Goal: Use online tool/utility: Utilize a website feature to perform a specific function

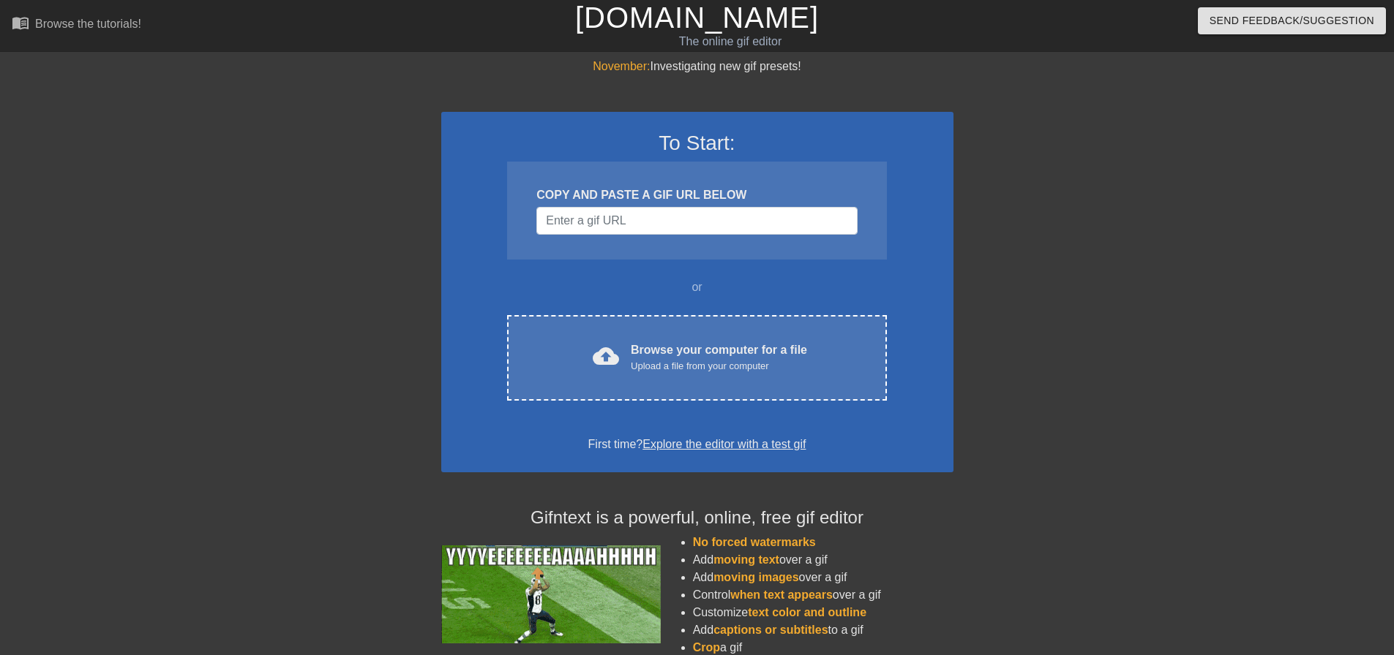
click at [671, 241] on div "COPY AND PASTE A GIF URL BELOW" at bounding box center [696, 211] width 379 height 98
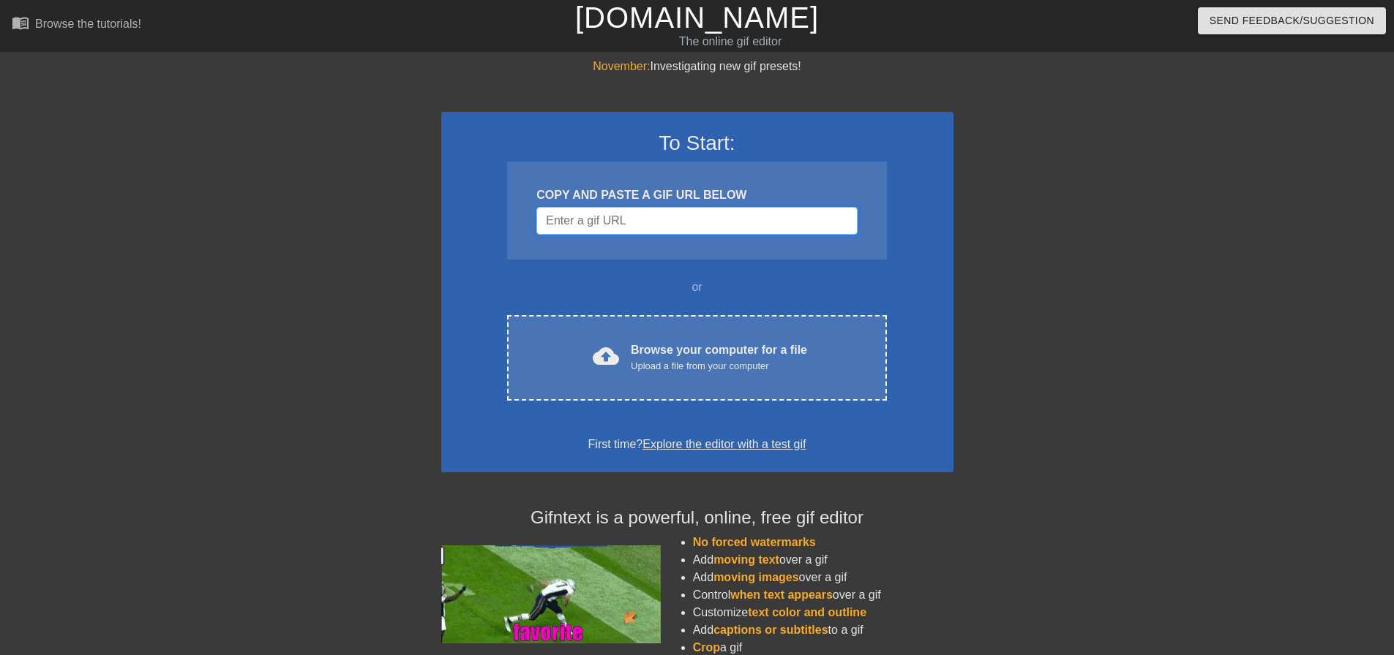
click at [676, 222] on input "Username" at bounding box center [696, 221] width 320 height 28
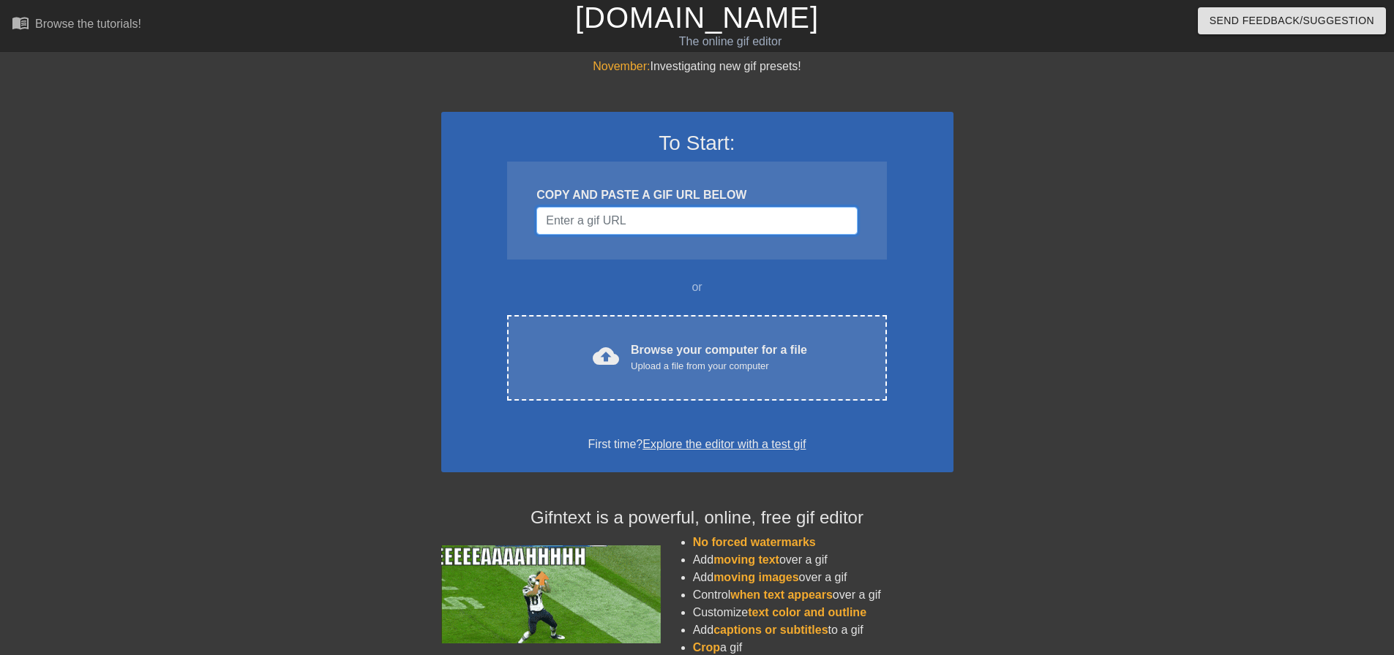
paste input "[URL][DOMAIN_NAME]"
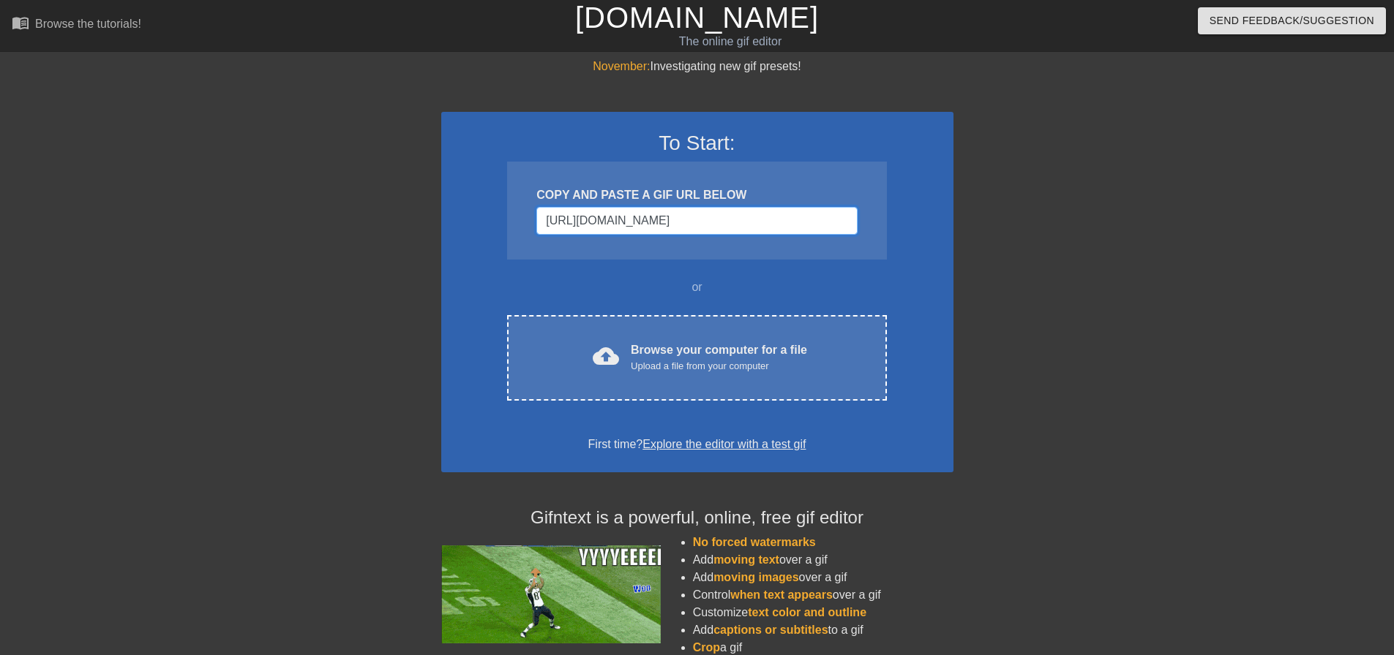
scroll to position [0, 165]
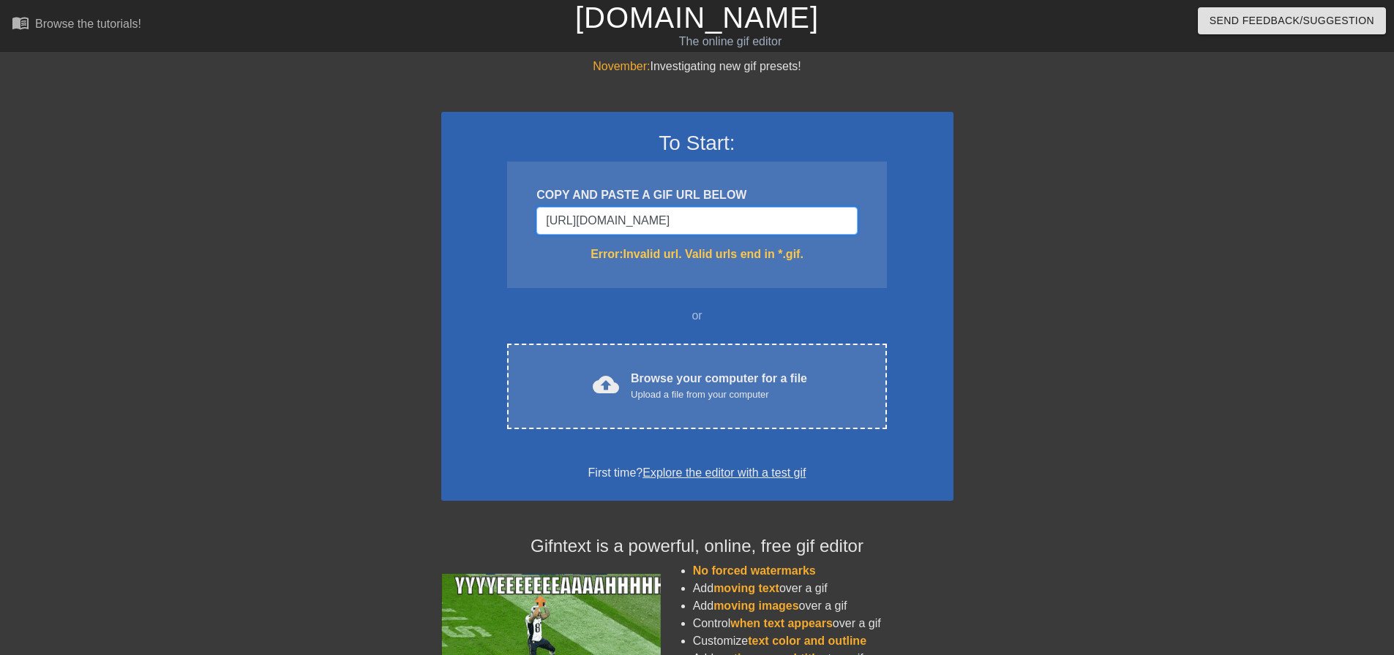
type input "[URL][DOMAIN_NAME]"
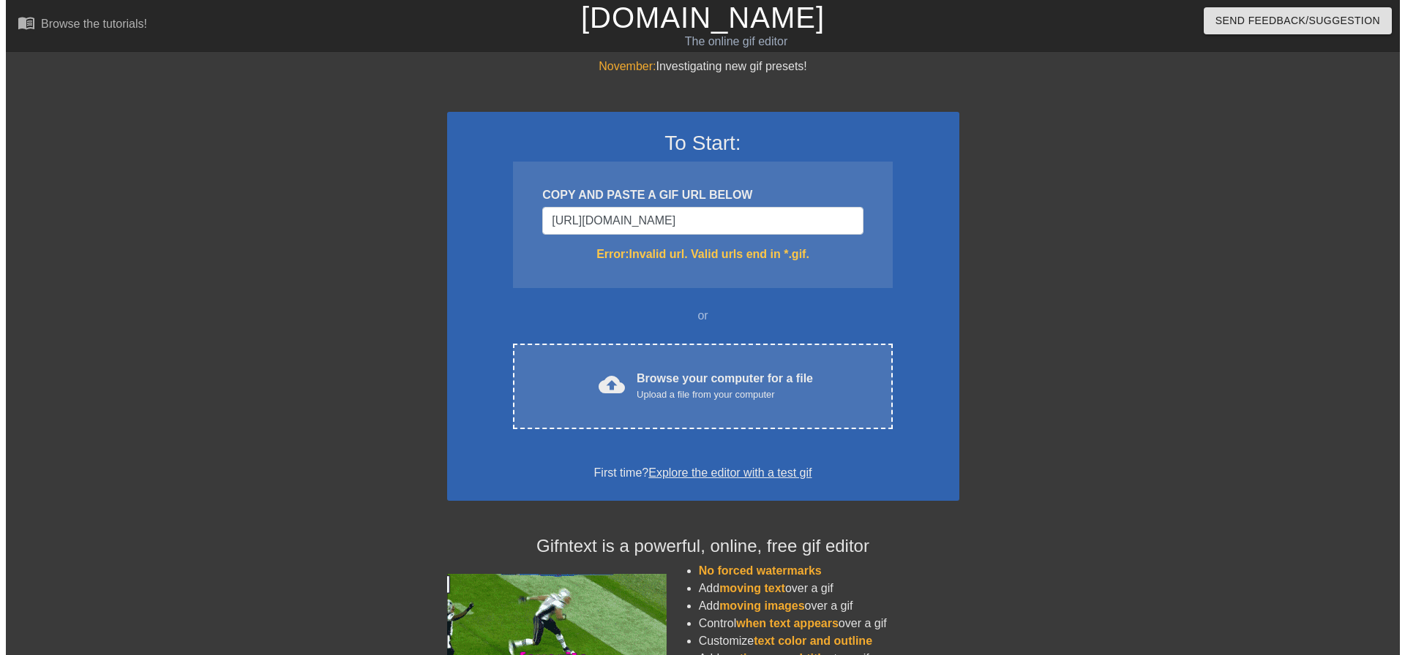
scroll to position [0, 0]
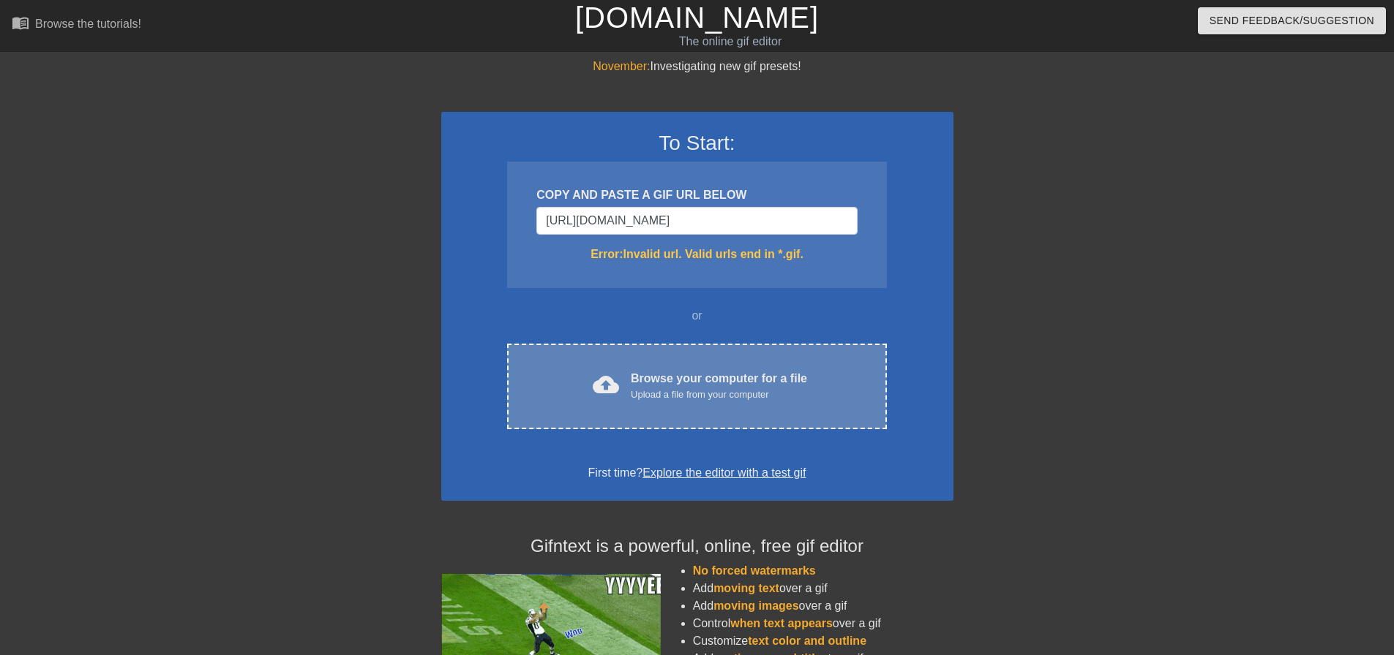
click at [770, 379] on div "Browse your computer for a file Upload a file from your computer" at bounding box center [719, 386] width 176 height 32
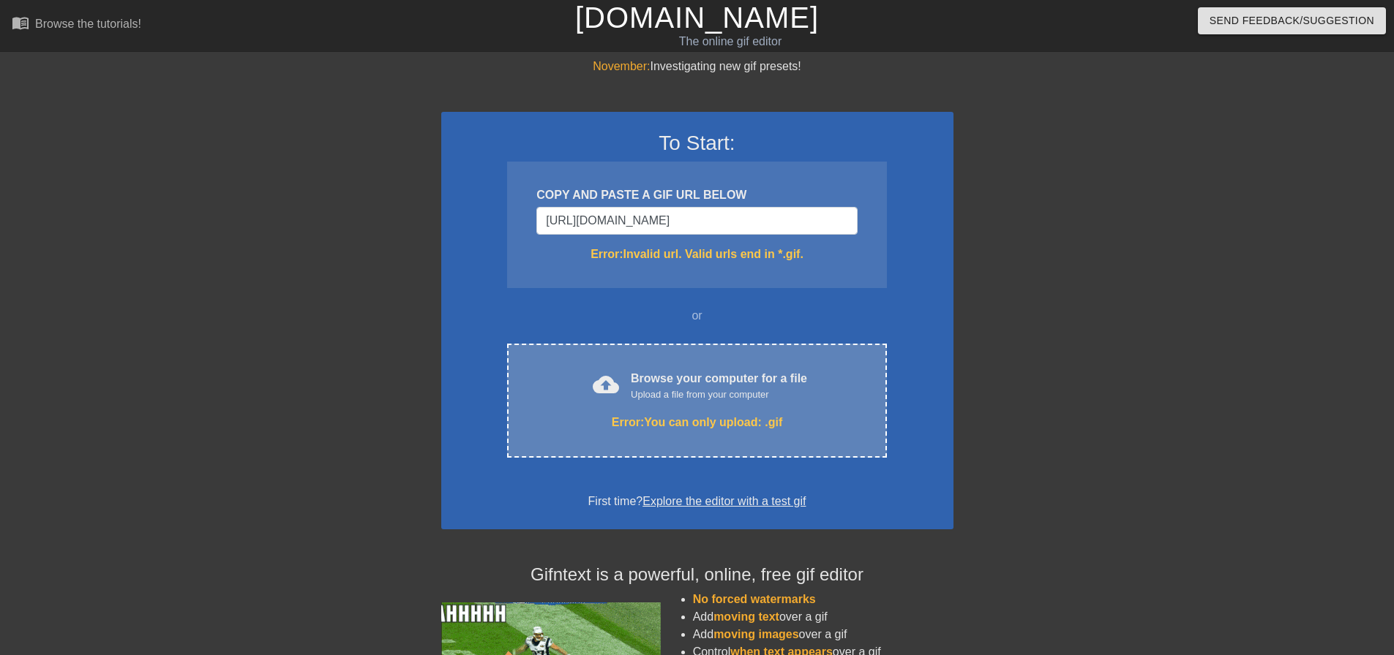
drag, startPoint x: 1021, startPoint y: 273, endPoint x: 770, endPoint y: 394, distance: 277.8
click at [770, 394] on div "Upload a file from your computer" at bounding box center [719, 395] width 176 height 15
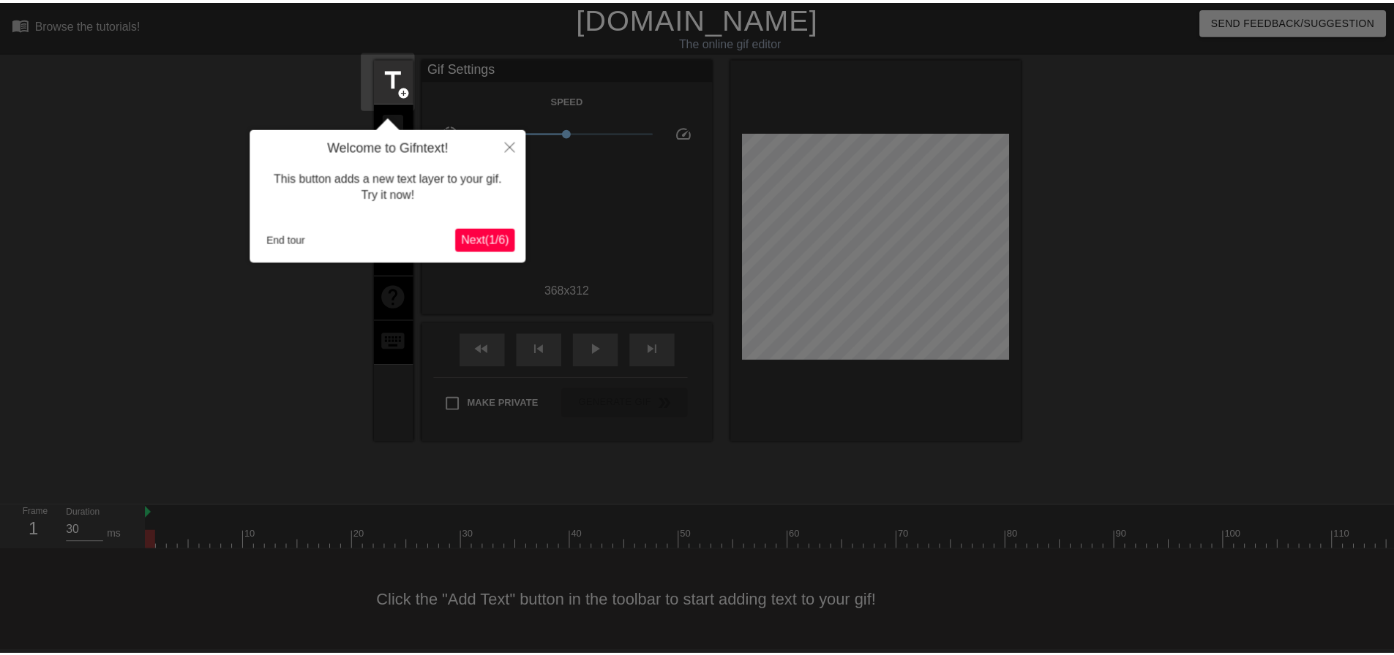
scroll to position [7, 0]
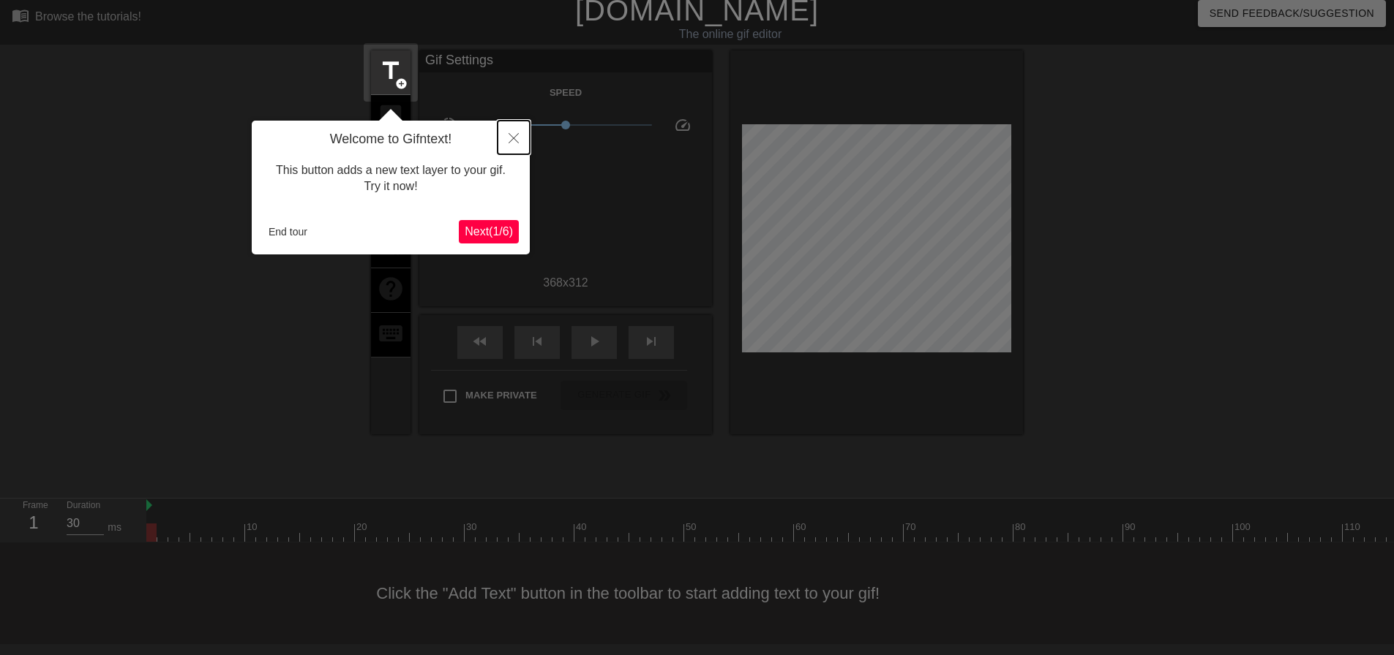
click at [516, 146] on button "Close" at bounding box center [513, 138] width 32 height 34
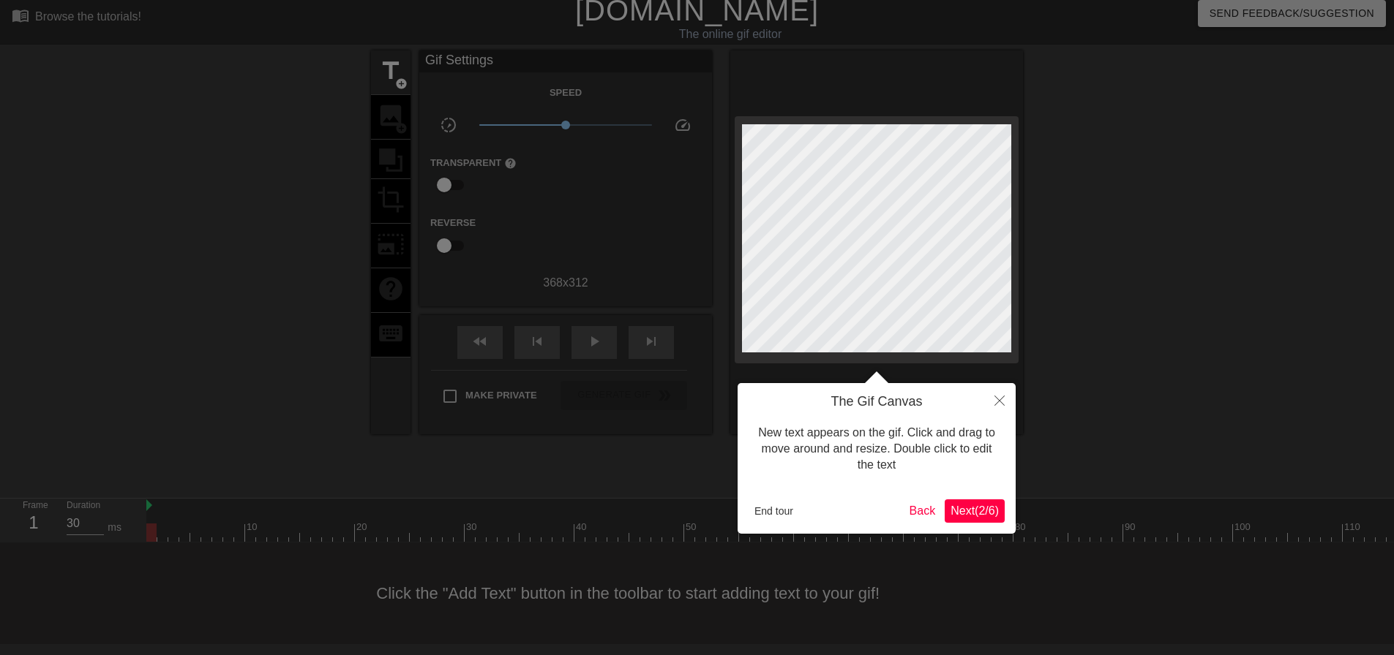
scroll to position [0, 0]
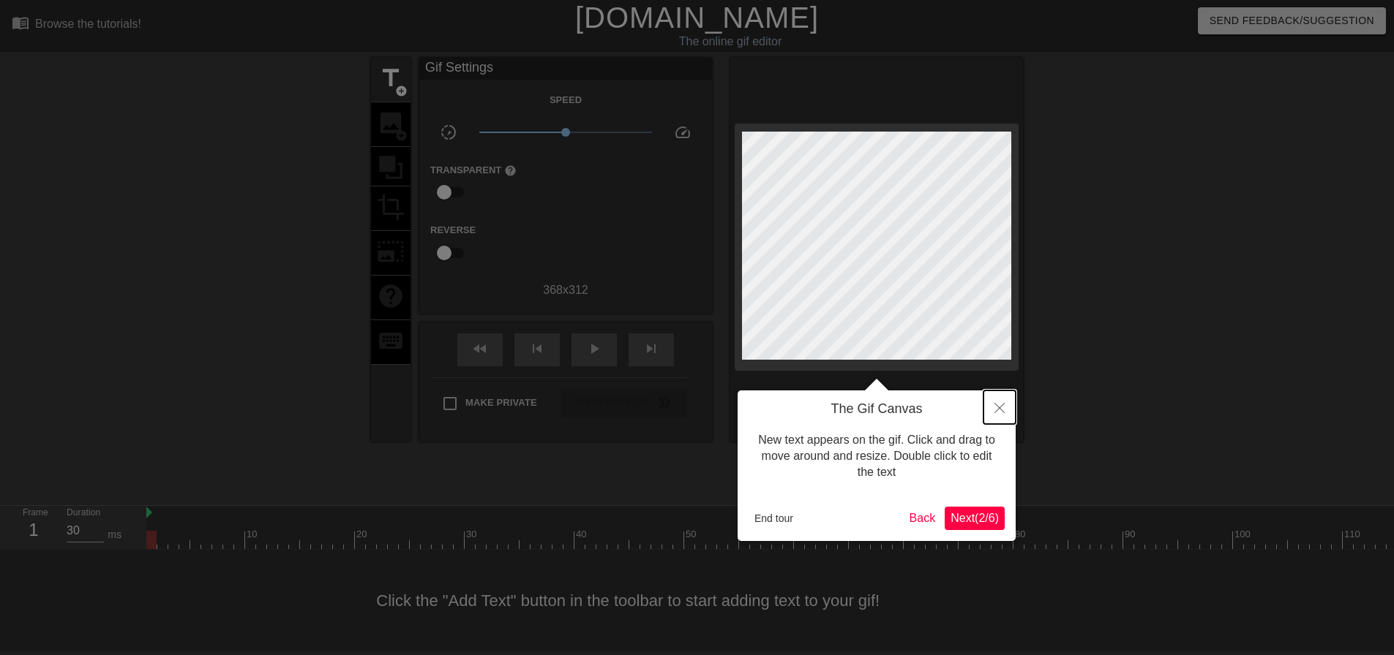
click at [999, 410] on icon "Close" at bounding box center [999, 408] width 10 height 10
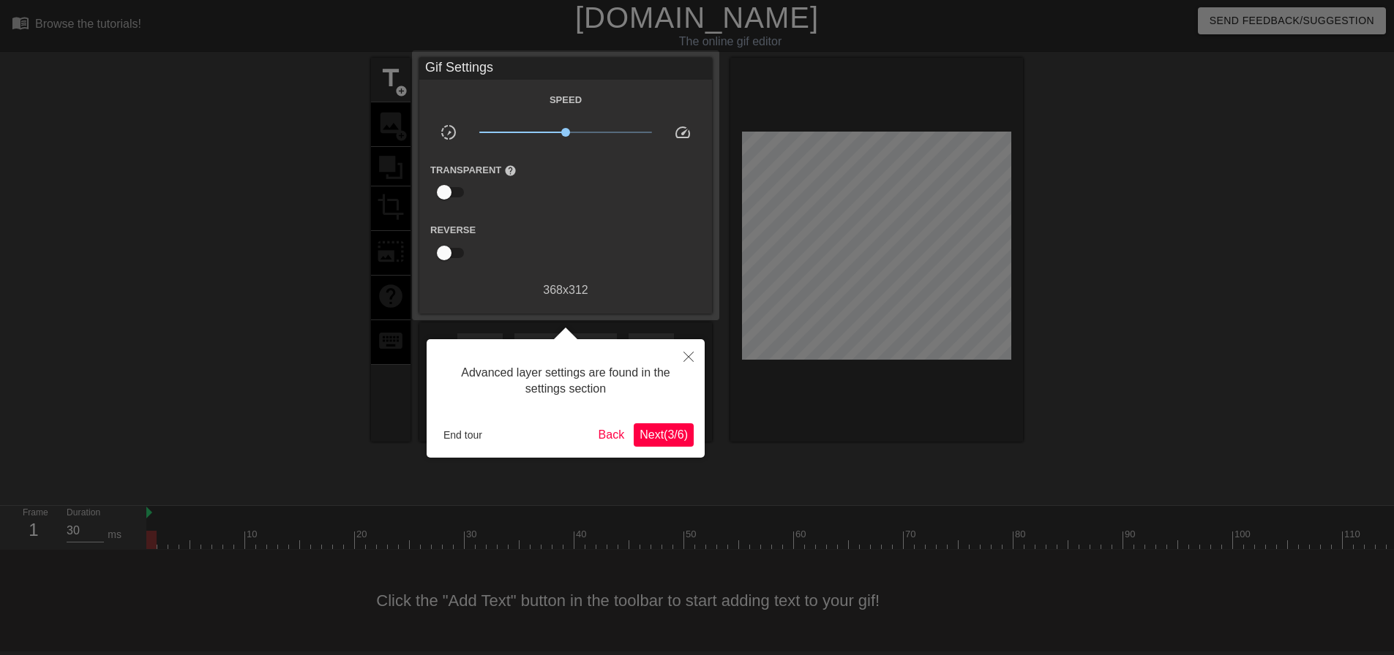
scroll to position [7, 0]
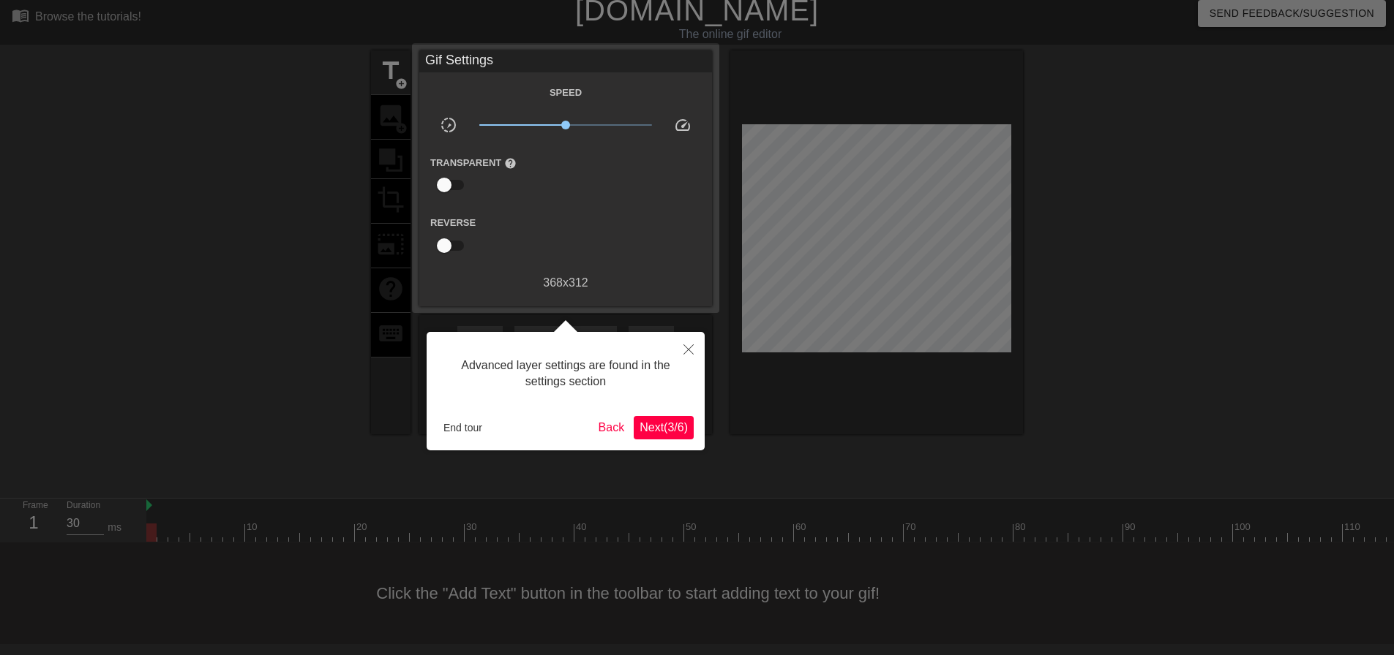
click at [356, 304] on div at bounding box center [697, 324] width 1394 height 663
click at [662, 429] on span "Next ( 3 / 6 )" at bounding box center [663, 427] width 48 height 12
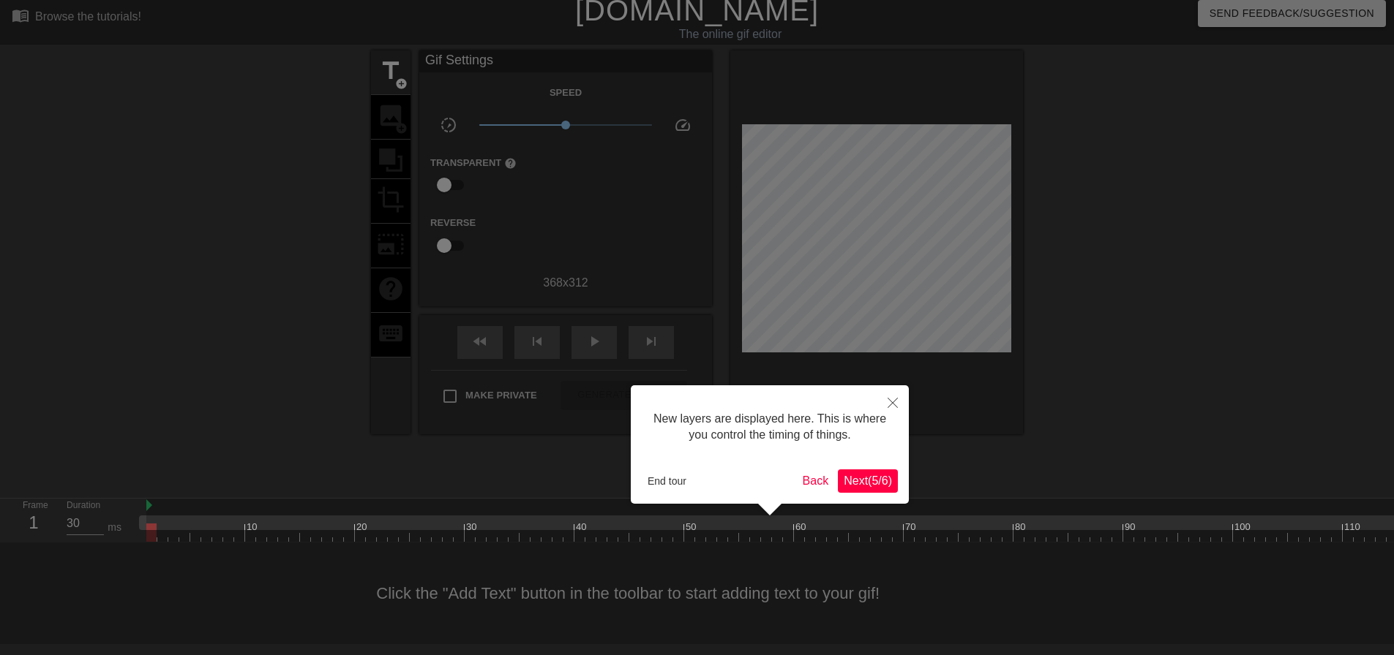
click at [857, 467] on div "New layers are displayed here. This is where you control the timing of things. …" at bounding box center [770, 445] width 278 height 119
click at [860, 472] on button "Next ( 5 / 6 )" at bounding box center [868, 481] width 60 height 23
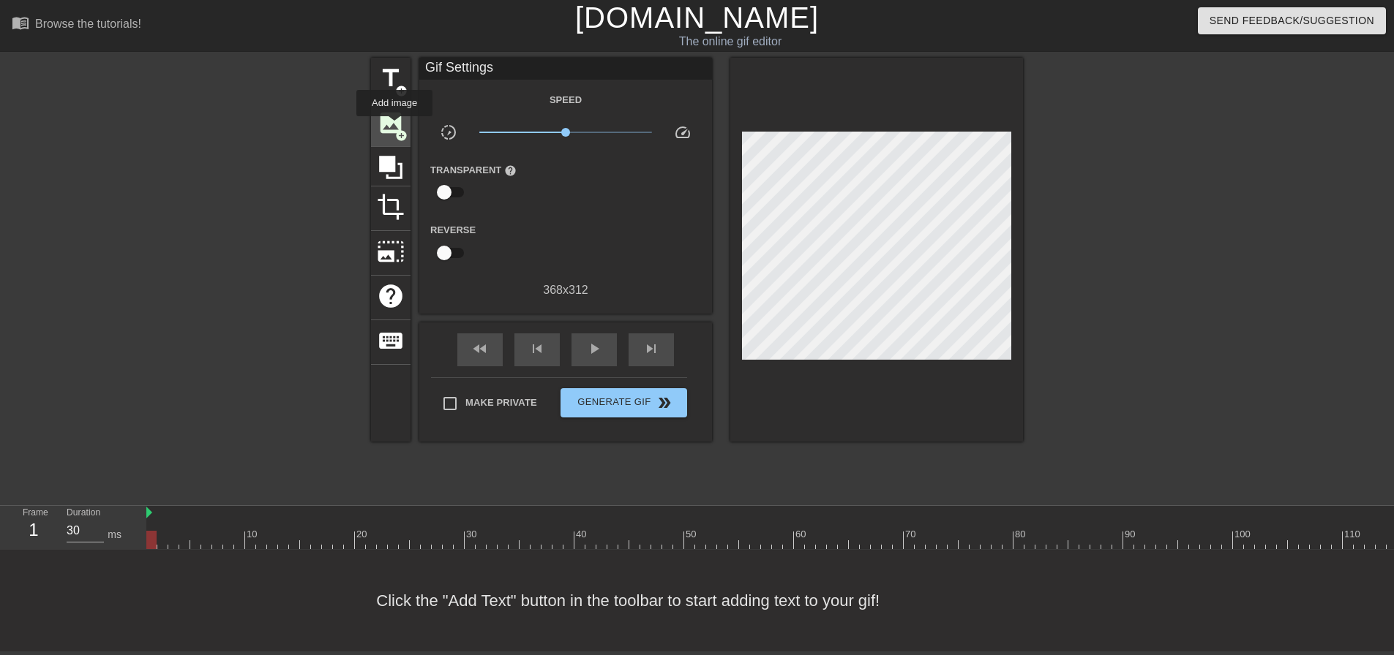
click at [394, 127] on span "image" at bounding box center [391, 123] width 28 height 28
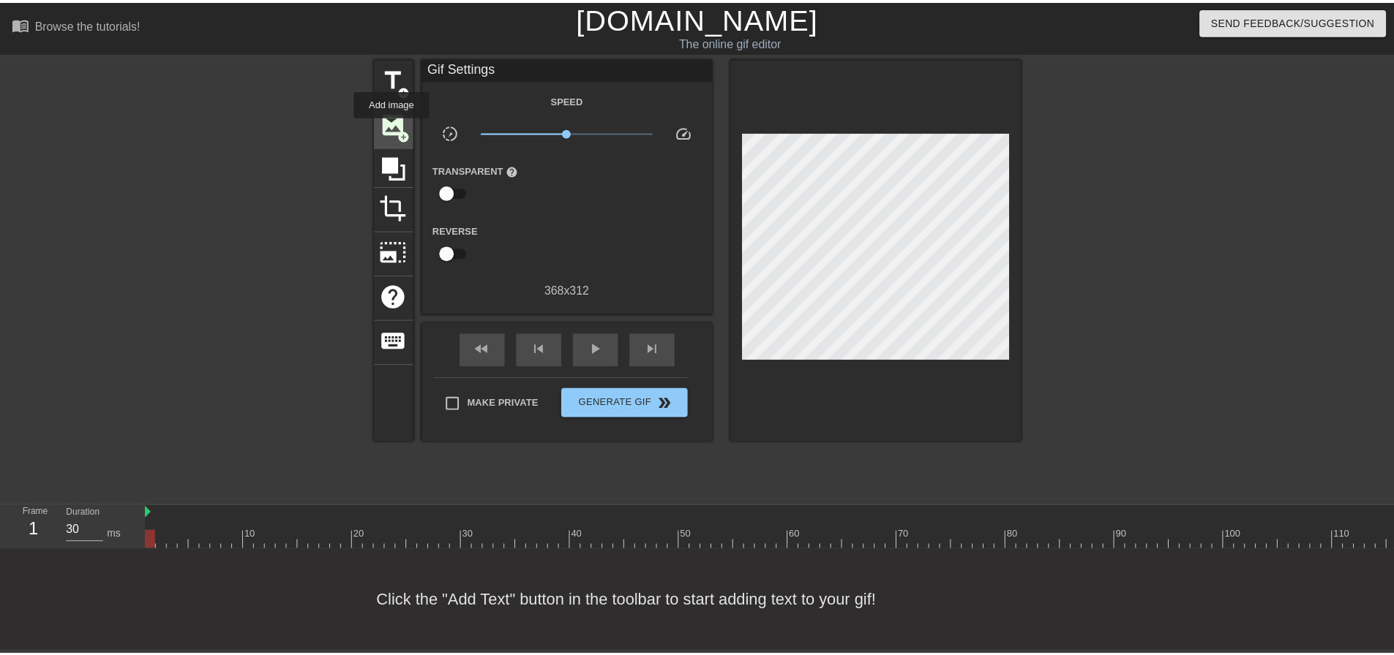
scroll to position [0, 0]
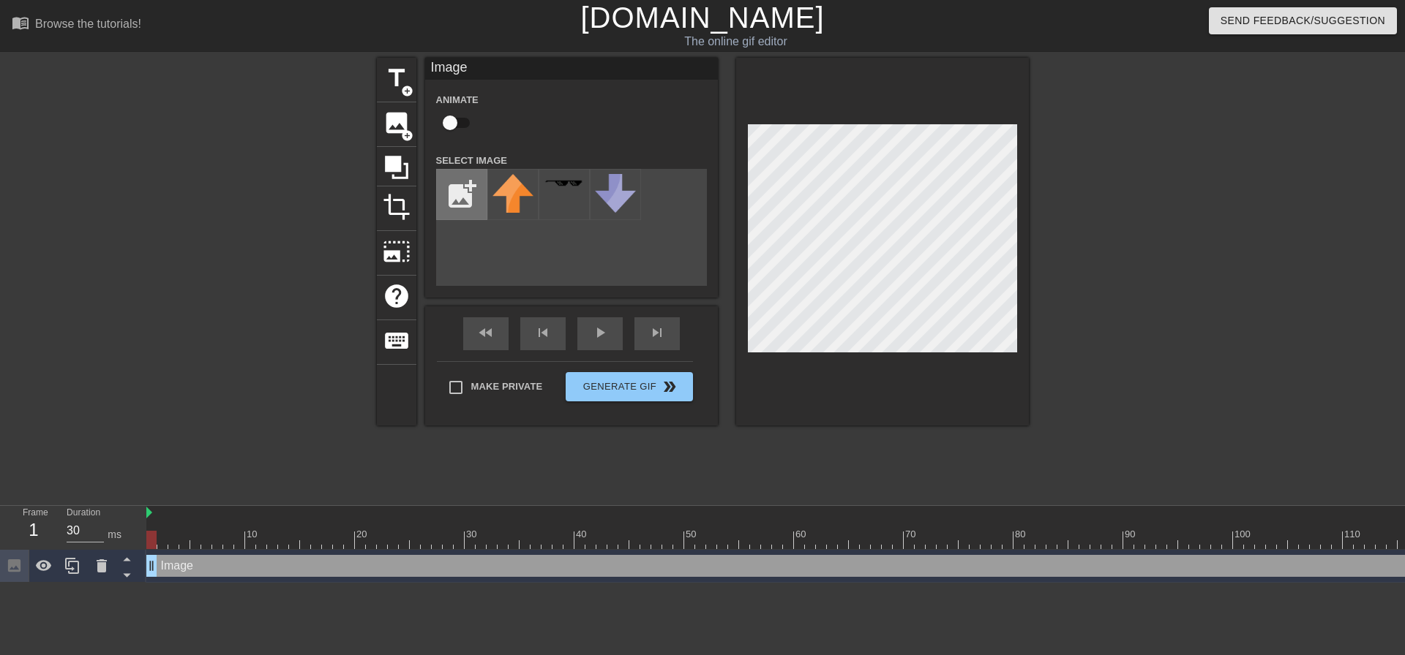
click at [468, 187] on input "file" at bounding box center [462, 195] width 50 height 50
type input "C:\fakepath\1592400592106.jfif"
drag, startPoint x: 510, startPoint y: 193, endPoint x: 1053, endPoint y: 281, distance: 550.6
click at [1054, 281] on div "title add_circle image add_circle crop photo_size_select_large help keyboard Im…" at bounding box center [702, 277] width 1405 height 439
click at [1053, 281] on div at bounding box center [1155, 277] width 219 height 439
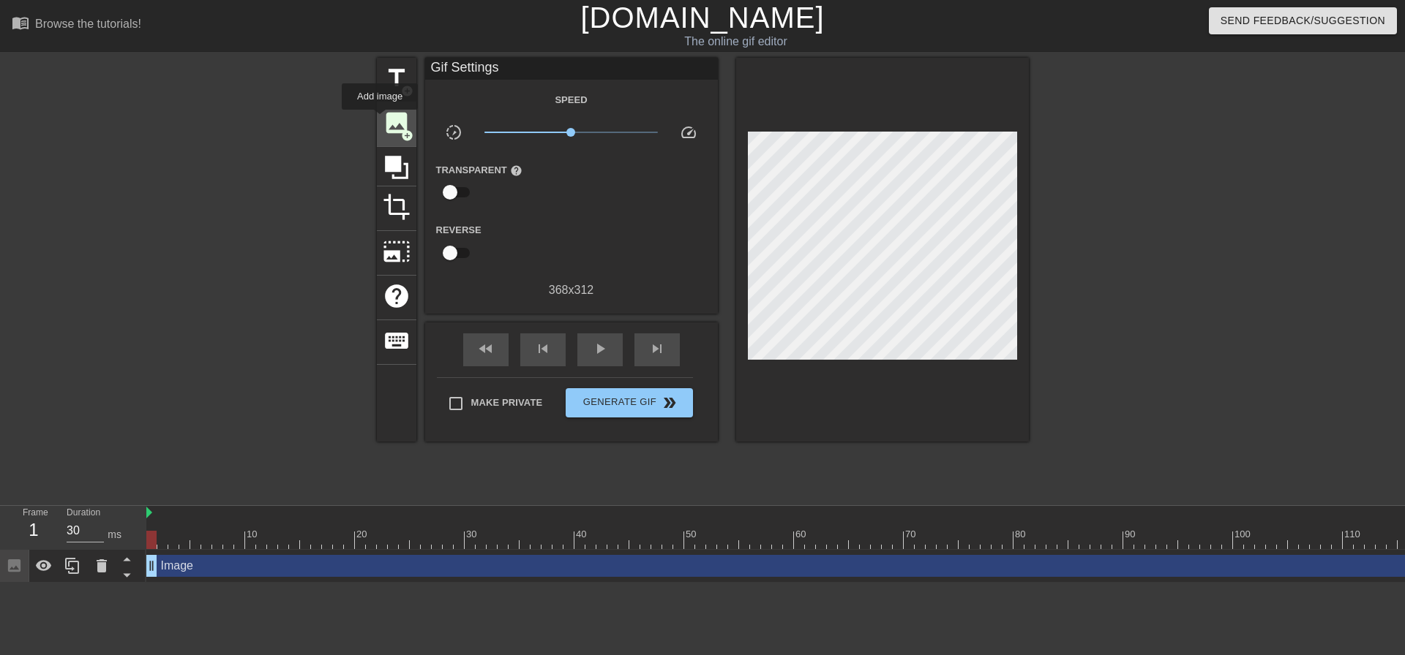
click at [380, 120] on div "image add_circle" at bounding box center [397, 124] width 40 height 45
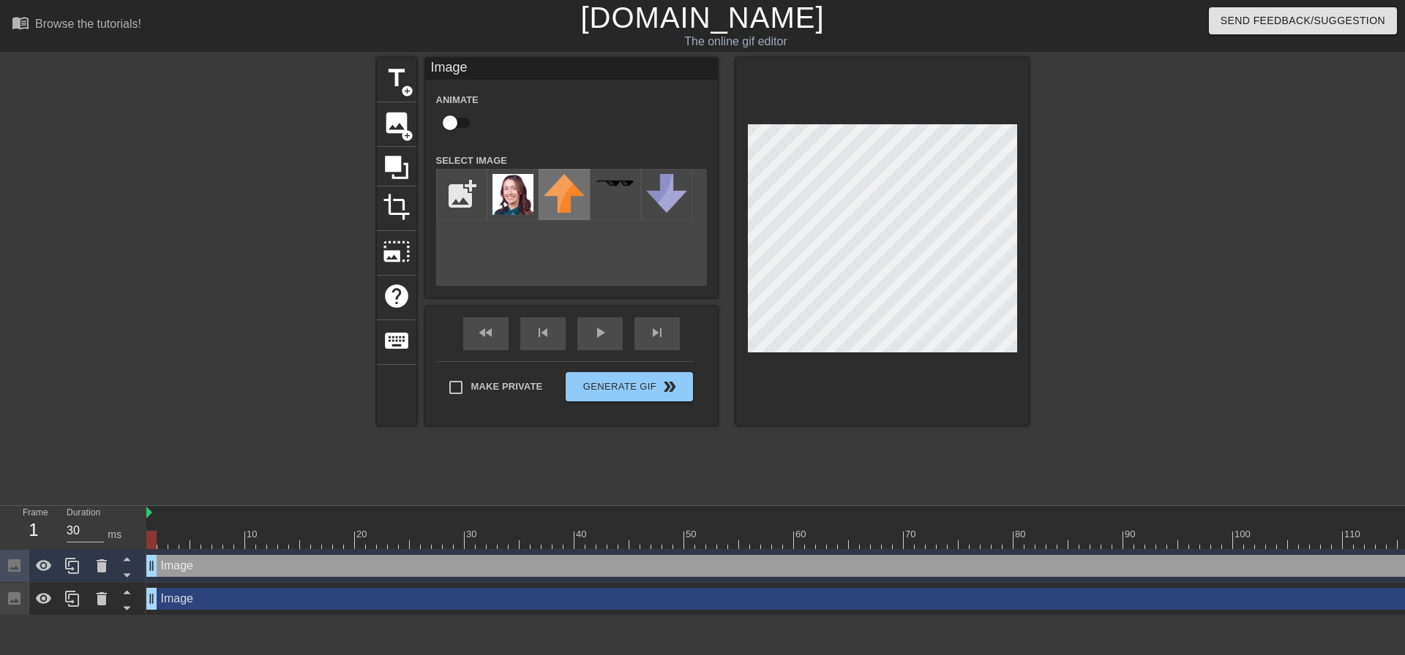
click at [571, 190] on img at bounding box center [564, 193] width 41 height 39
click at [521, 200] on img at bounding box center [512, 194] width 41 height 41
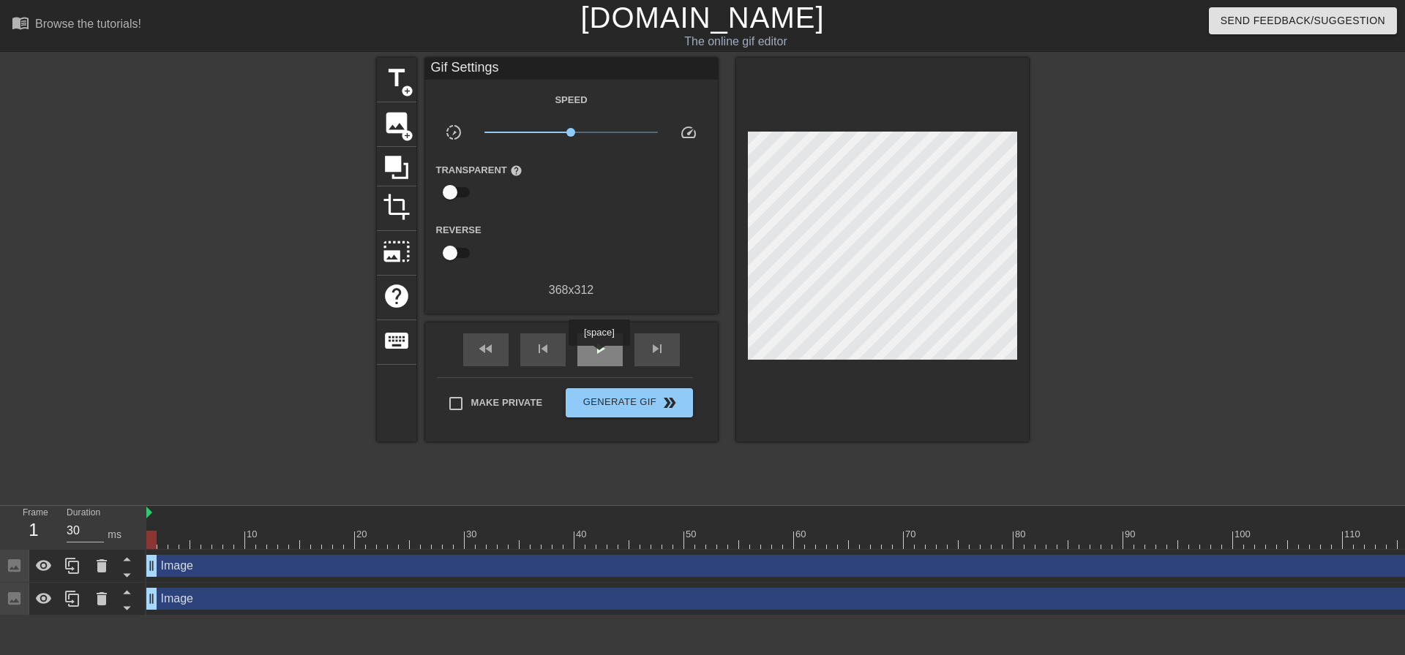
click at [602, 356] on span "play_arrow" at bounding box center [600, 349] width 18 height 18
click at [389, 131] on span "image" at bounding box center [397, 123] width 28 height 28
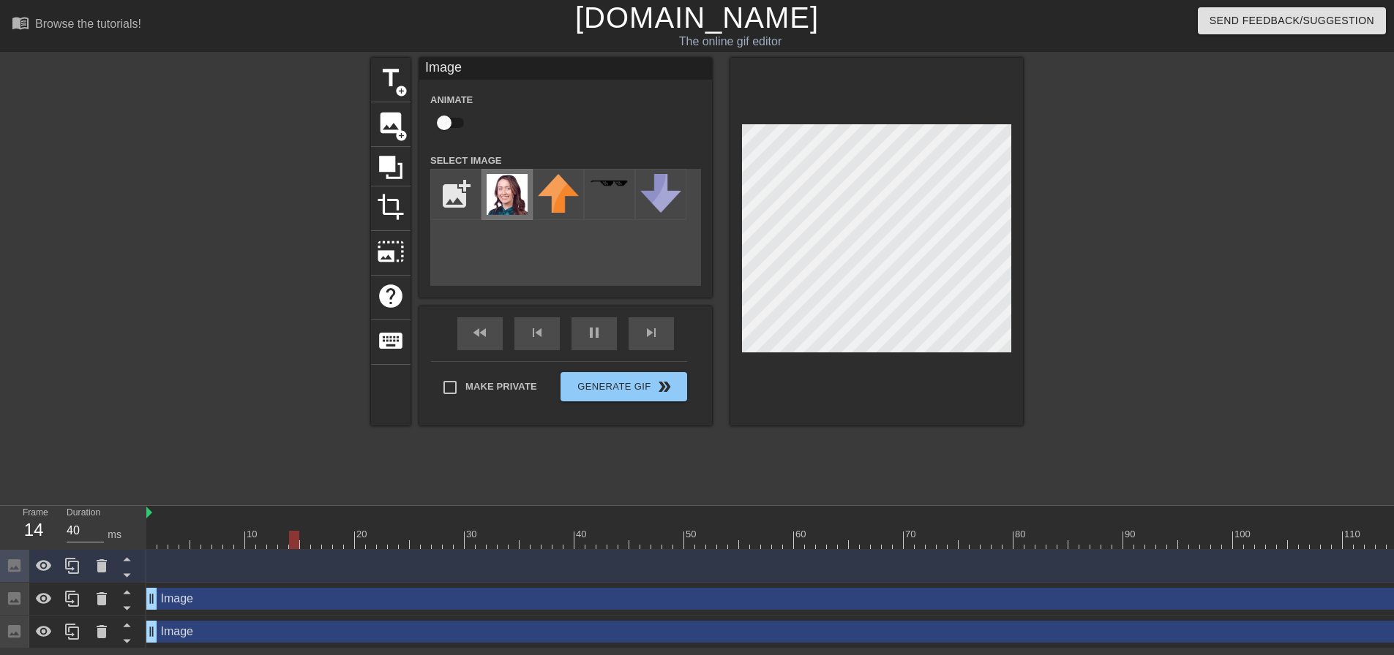
click at [509, 186] on img at bounding box center [506, 194] width 41 height 41
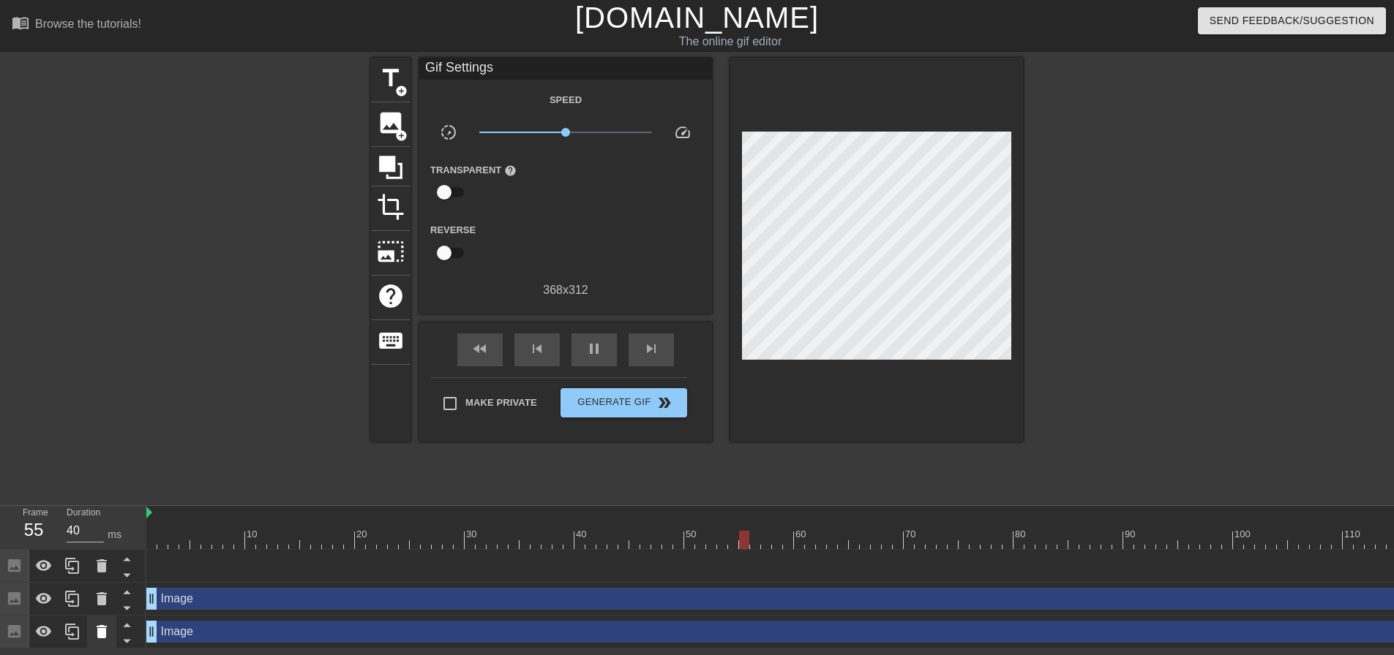
scroll to position [4, 0]
click at [105, 623] on icon at bounding box center [102, 632] width 18 height 18
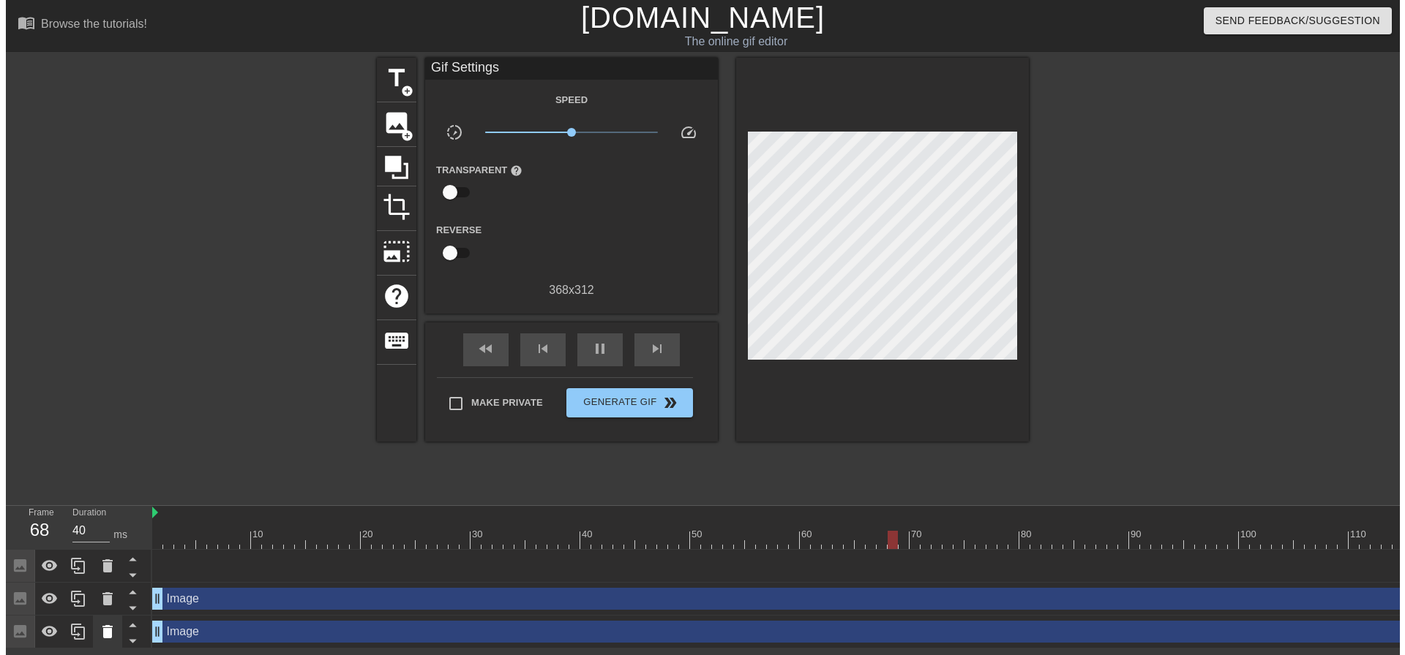
scroll to position [0, 0]
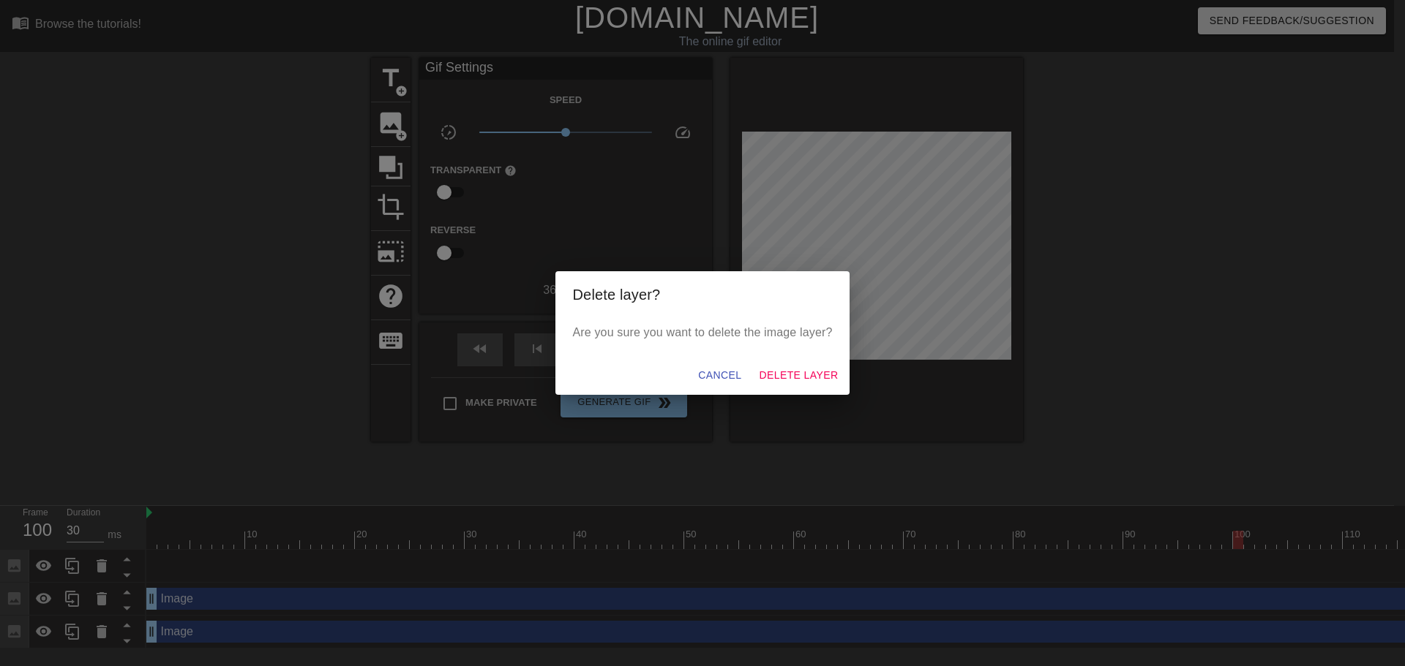
click at [800, 352] on div "Are you sure you want to delete the image layer?" at bounding box center [702, 337] width 295 height 38
click at [803, 361] on div "Cancel Delete Layer" at bounding box center [702, 375] width 295 height 39
click at [804, 369] on span "Delete Layer" at bounding box center [798, 376] width 79 height 18
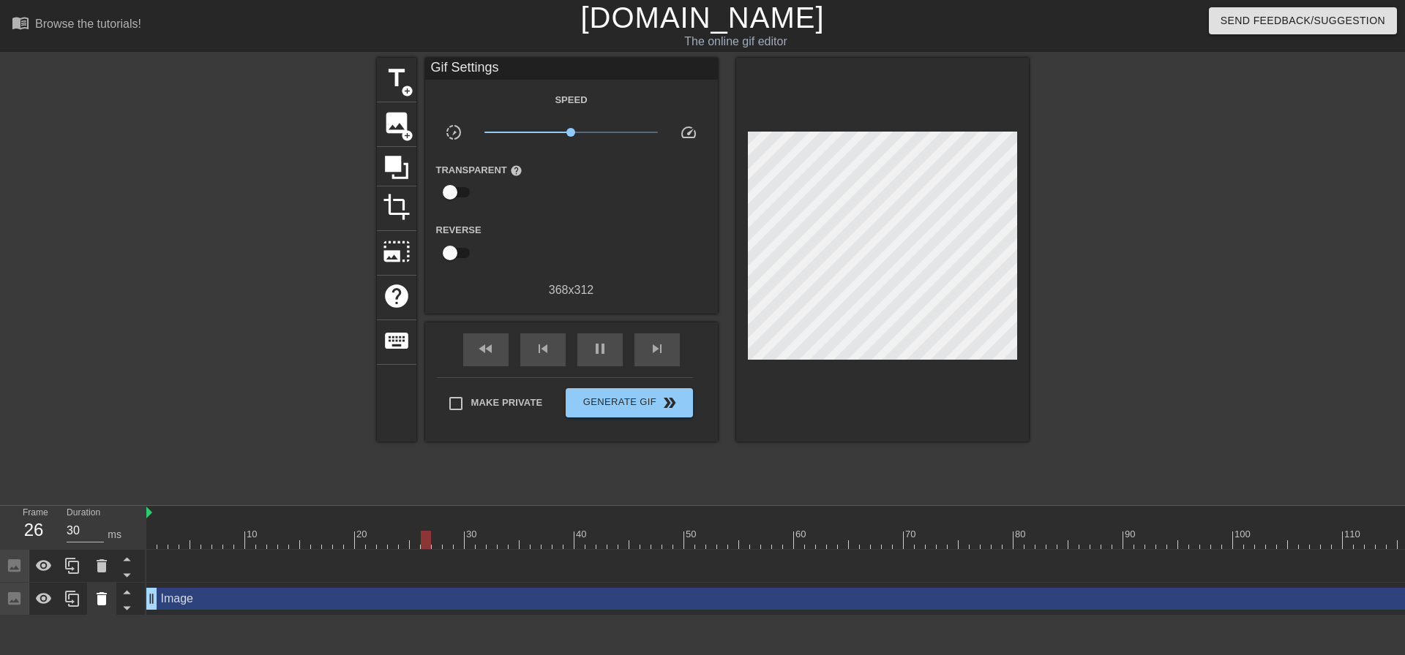
click at [116, 589] on div at bounding box center [126, 591] width 20 height 16
click at [102, 589] on div at bounding box center [101, 599] width 29 height 32
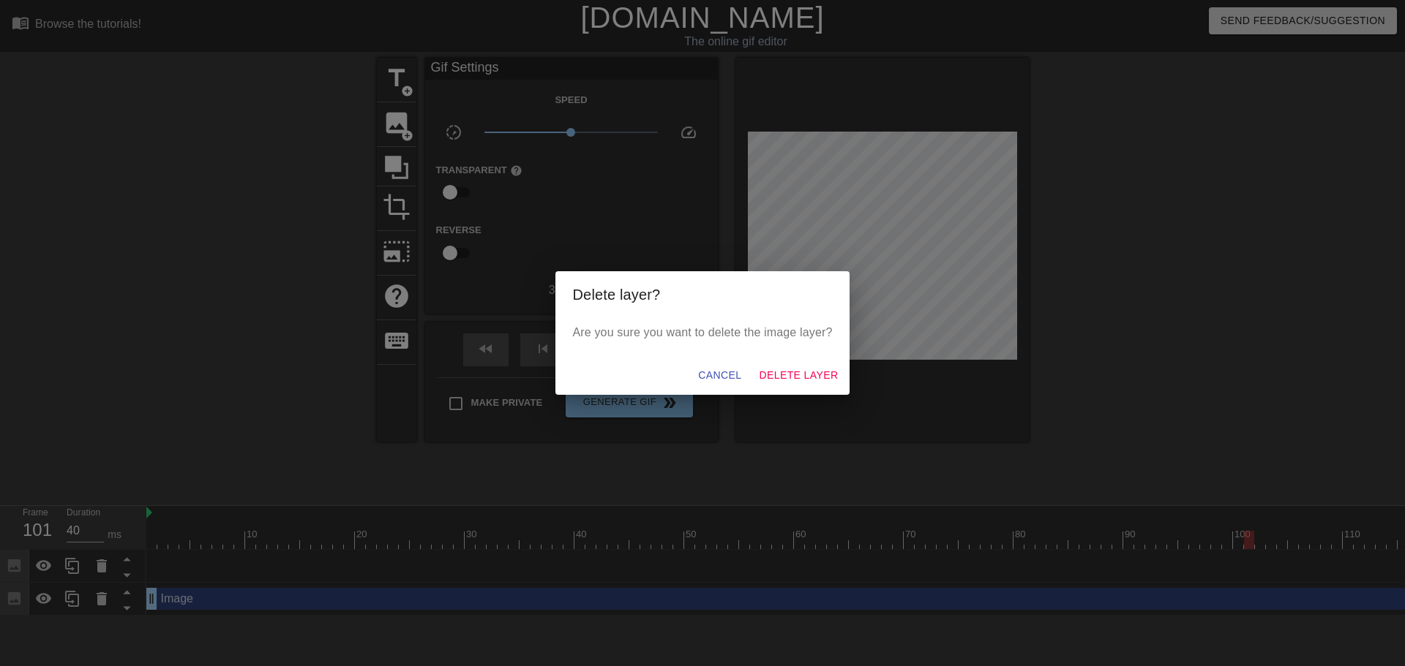
click at [791, 361] on div "Cancel Delete Layer" at bounding box center [702, 375] width 295 height 39
click at [795, 377] on span "Delete Layer" at bounding box center [798, 376] width 79 height 18
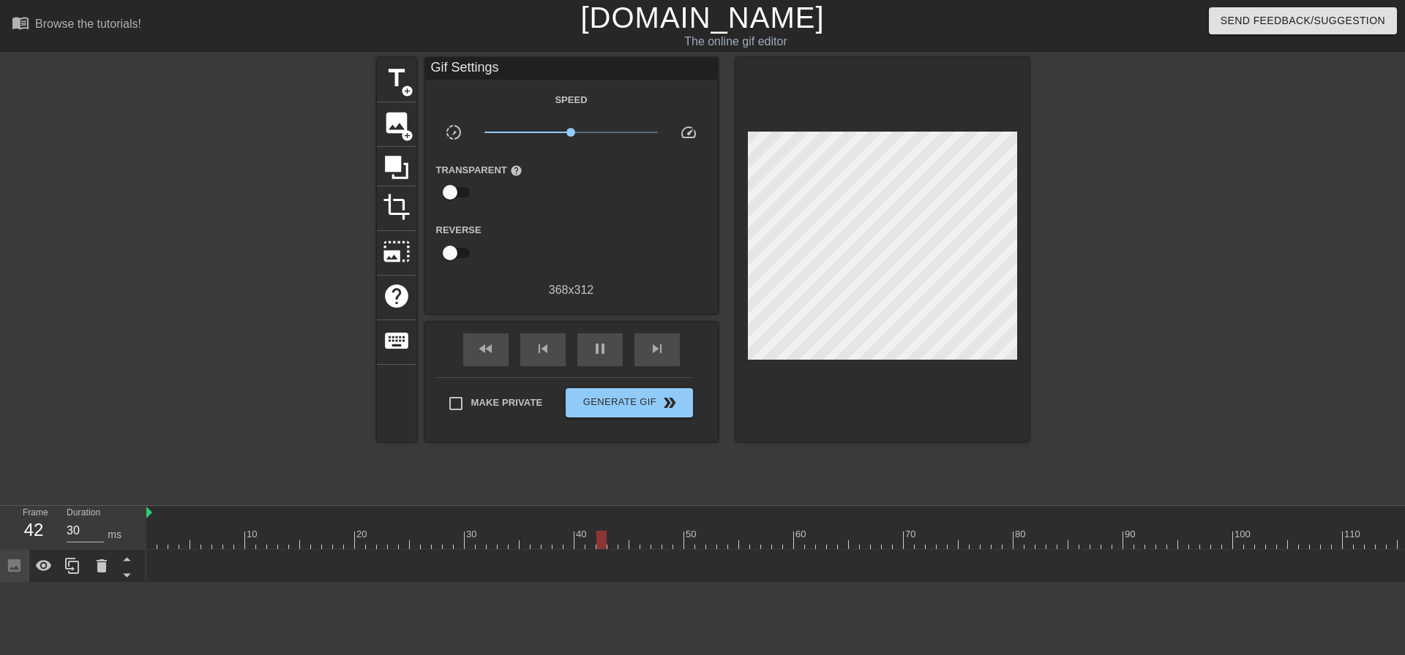
click at [372, 132] on div "title add_circle image add_circle crop photo_size_select_large help keyboard Gi…" at bounding box center [702, 277] width 1405 height 439
click at [388, 121] on span "image" at bounding box center [397, 123] width 28 height 28
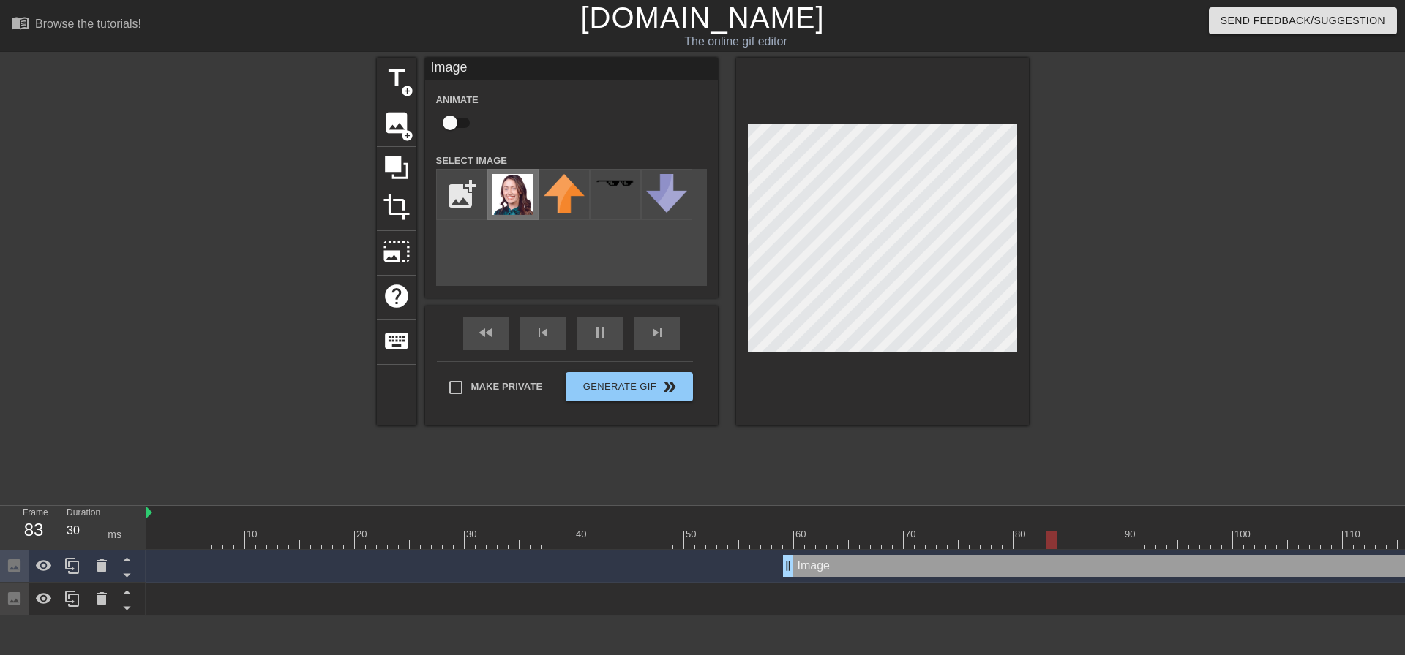
click at [517, 183] on img at bounding box center [512, 194] width 41 height 41
click at [1154, 214] on div at bounding box center [1155, 277] width 219 height 439
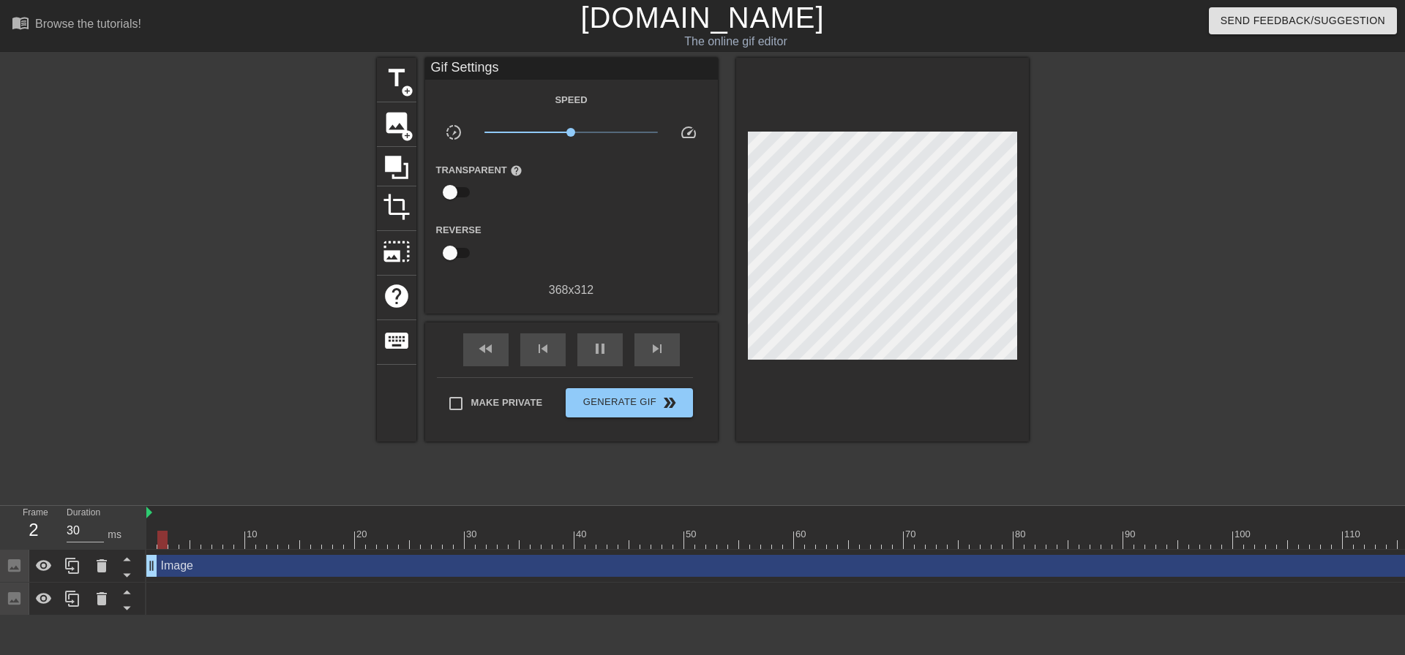
drag, startPoint x: 791, startPoint y: 574, endPoint x: -373, endPoint y: 538, distance: 1164.4
click at [0, 538] on html "menu_book Browse the tutorials! [DOMAIN_NAME] The online gif editor Send Feedba…" at bounding box center [702, 308] width 1405 height 616
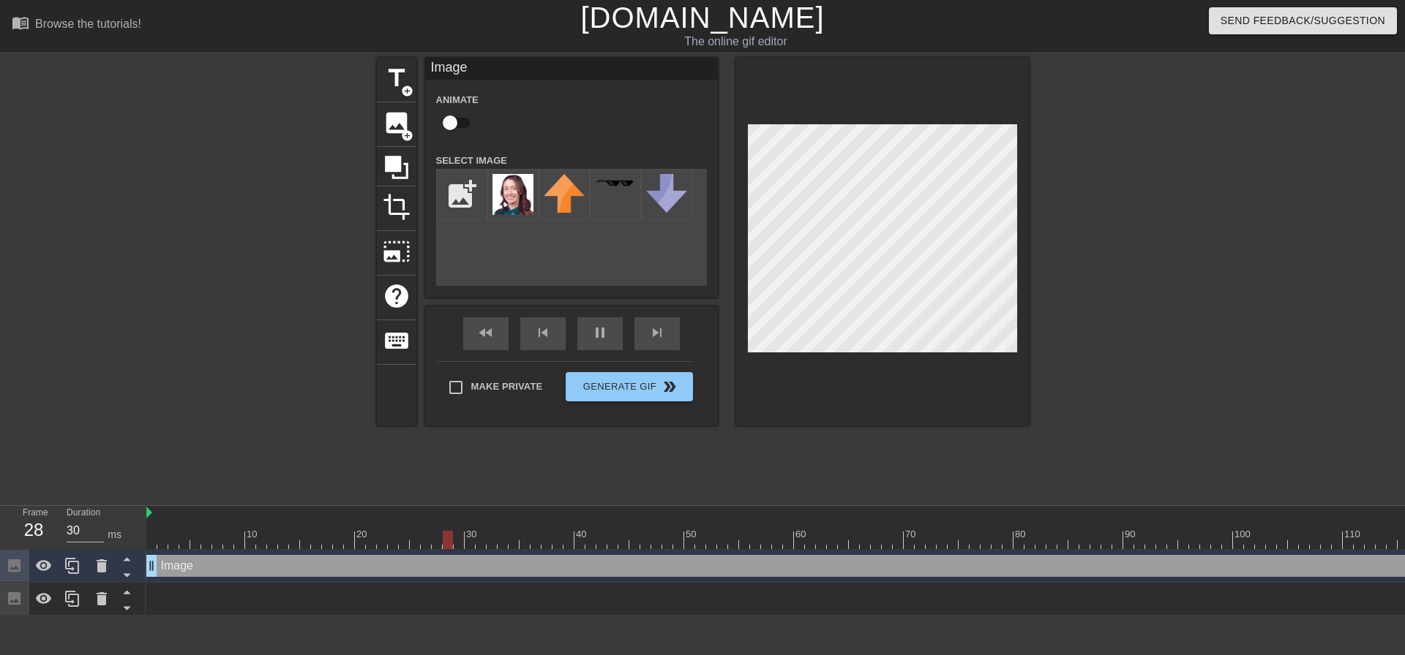
click at [1165, 244] on div at bounding box center [1155, 277] width 219 height 439
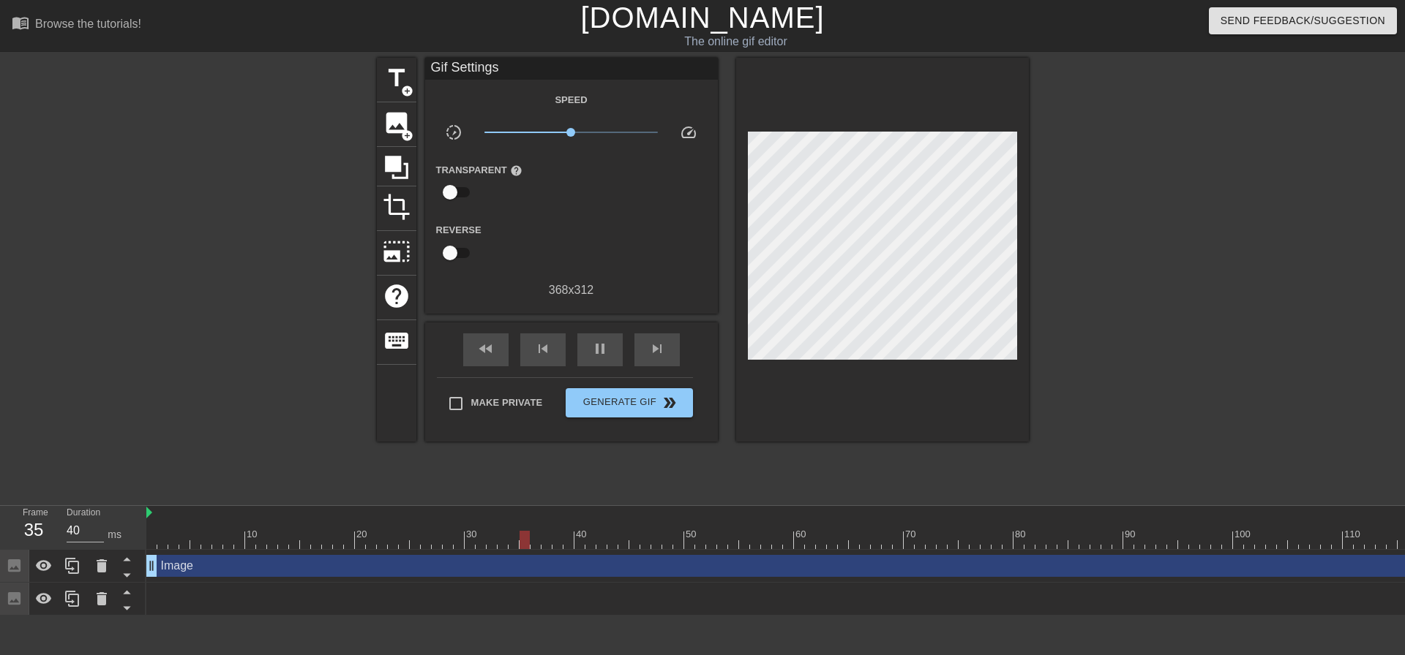
click at [1144, 237] on div at bounding box center [1155, 277] width 219 height 439
type input "40"
